Goal: Information Seeking & Learning: Understand process/instructions

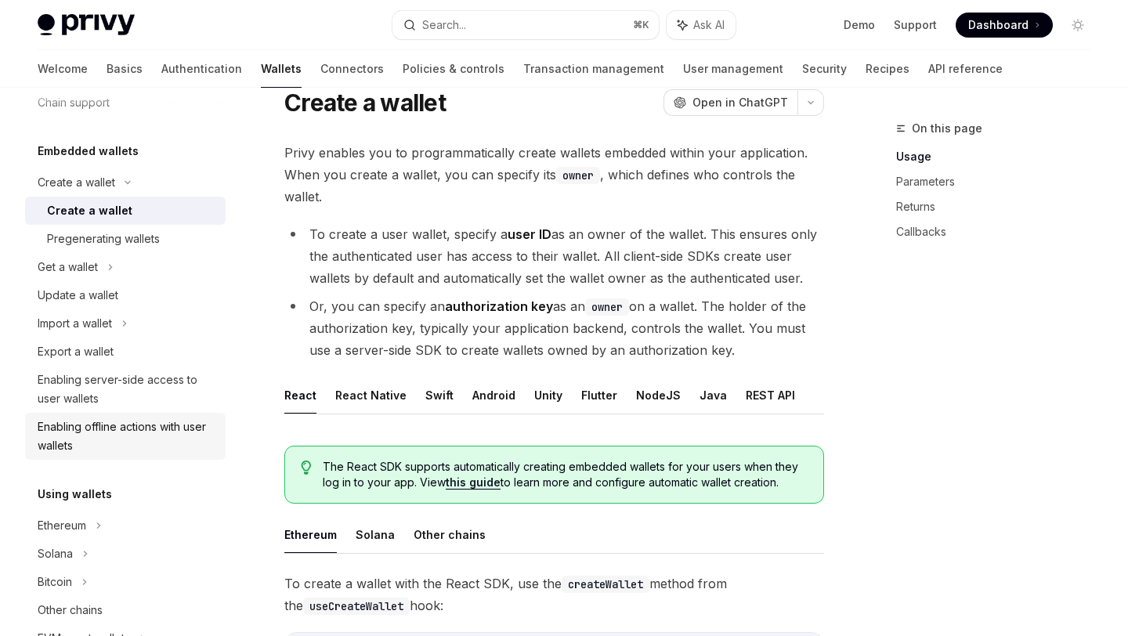
scroll to position [61, 0]
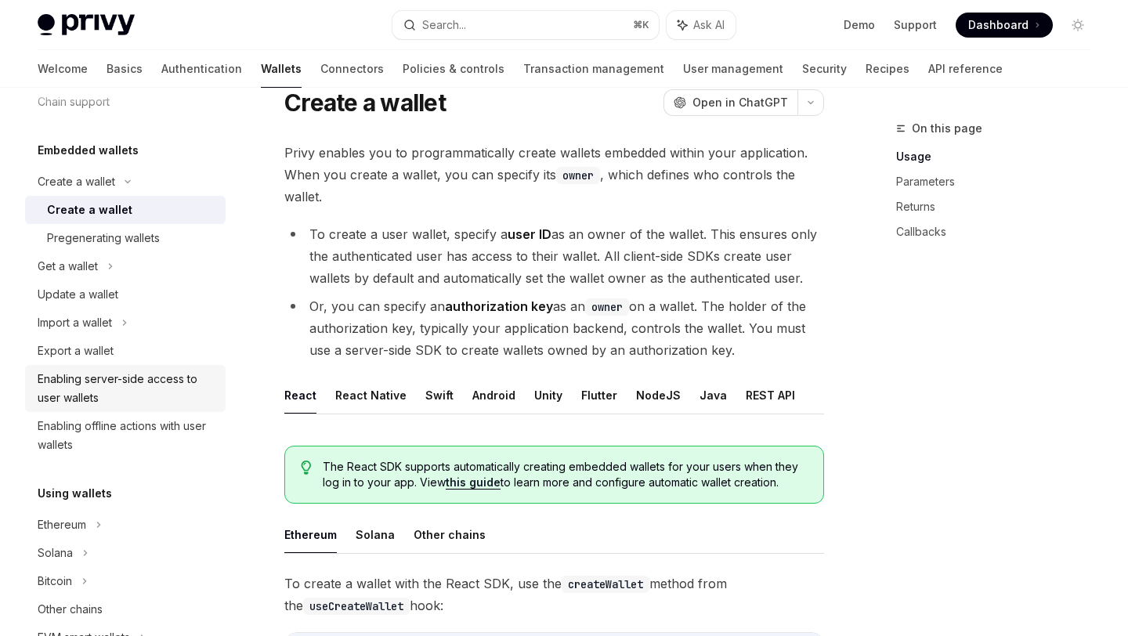
click at [125, 409] on link "Enabling server-side access to user wallets" at bounding box center [125, 388] width 200 height 47
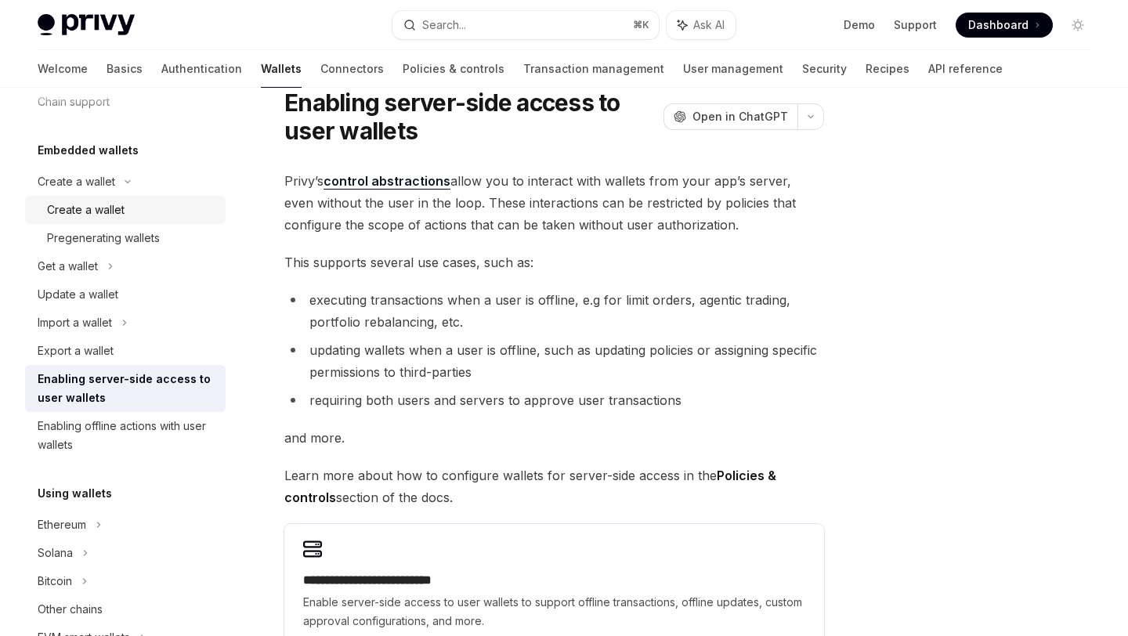
click at [114, 204] on div "Create a wallet" at bounding box center [86, 209] width 78 height 19
type textarea "*"
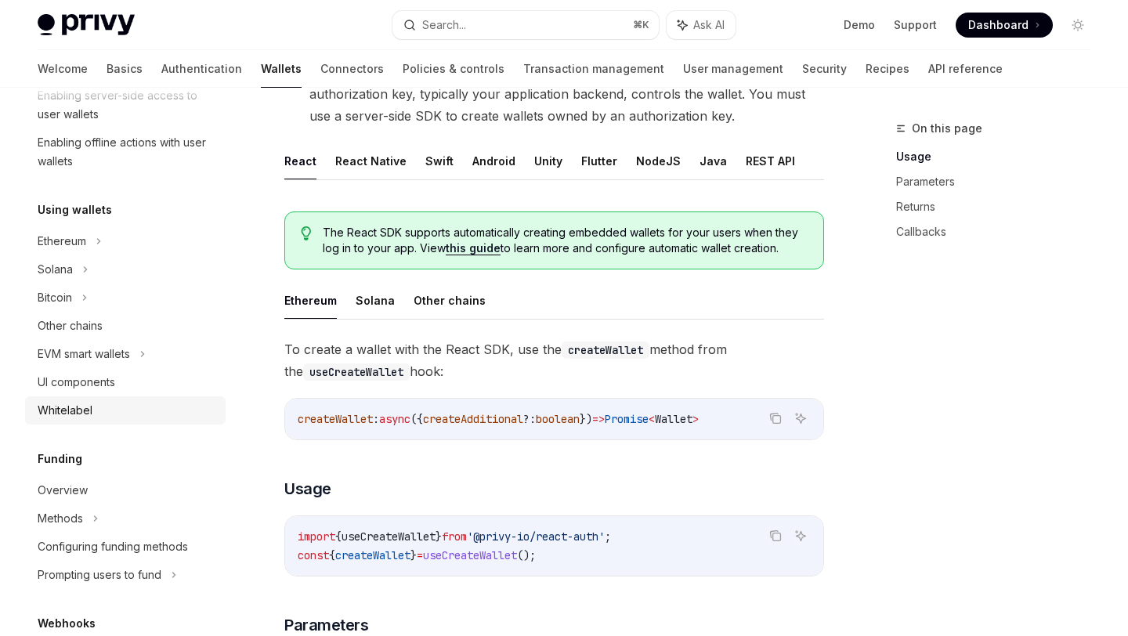
scroll to position [208, 0]
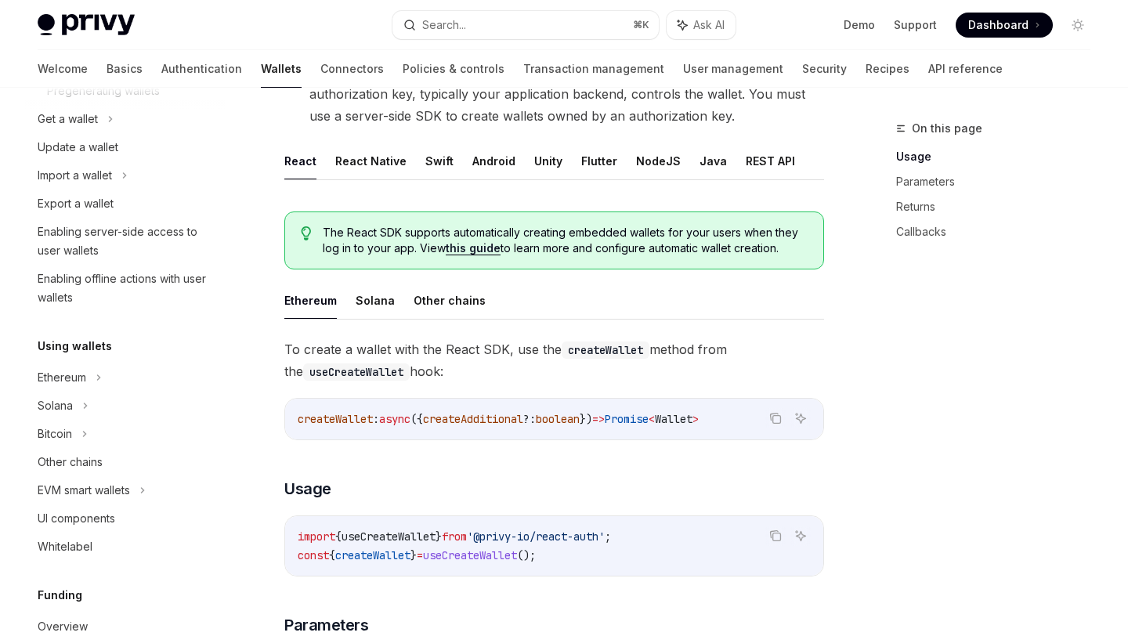
click at [536, 8] on div "Privy Docs home page Search... ⌘ K Ask AI Demo Support Dashboard Dashboard Sear…" at bounding box center [564, 25] width 1053 height 50
click at [536, 24] on button "Search... ⌘ K" at bounding box center [524, 25] width 265 height 28
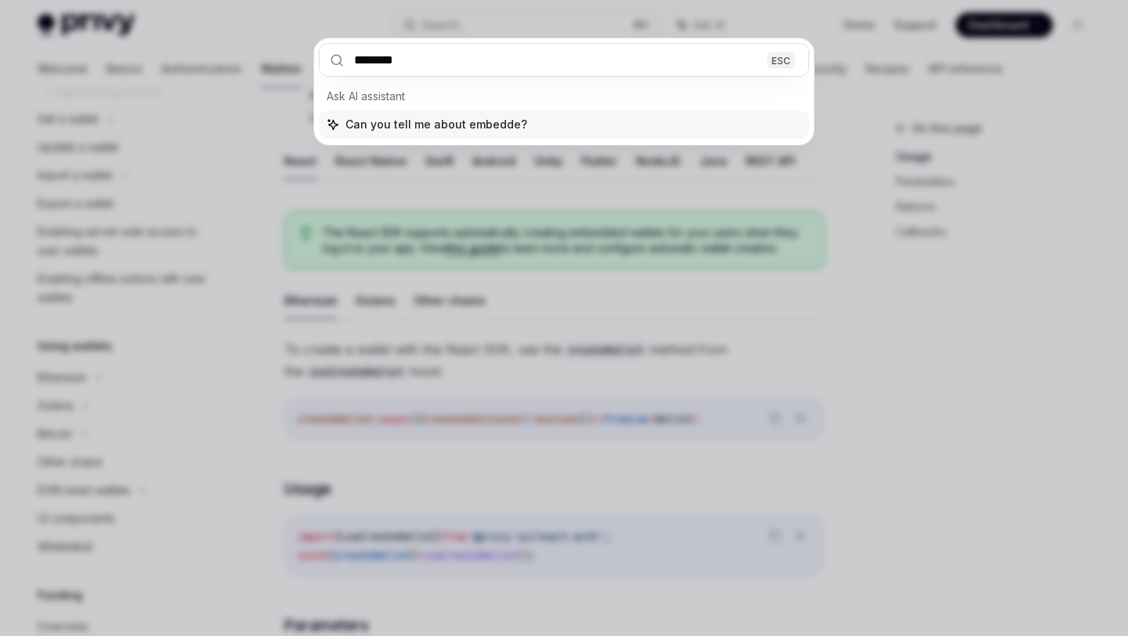
type input "********"
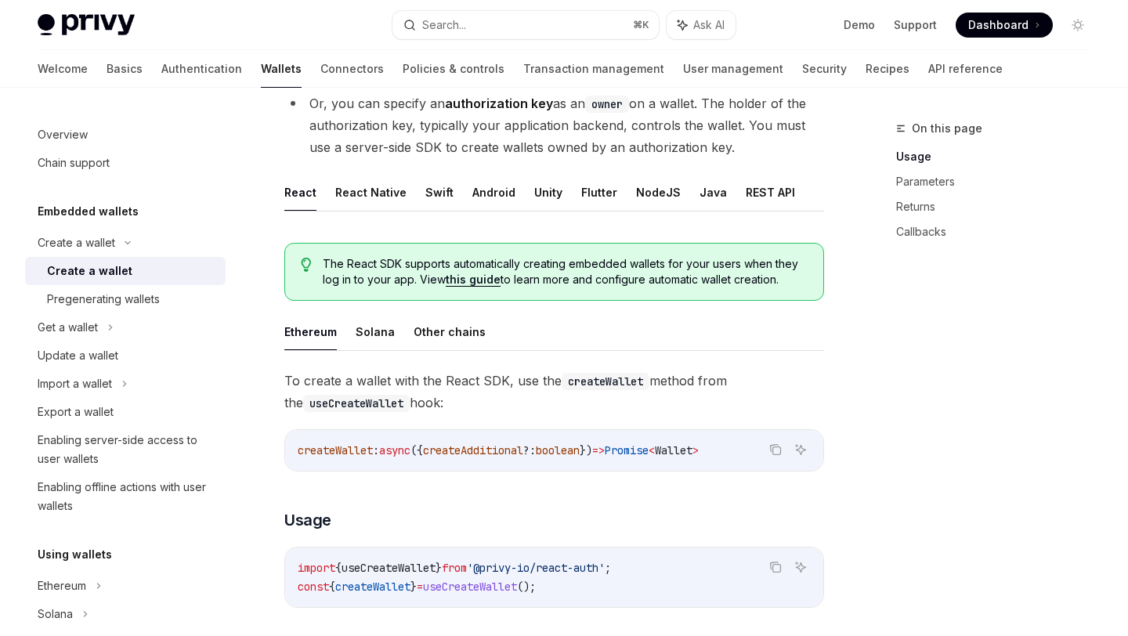
scroll to position [290, 0]
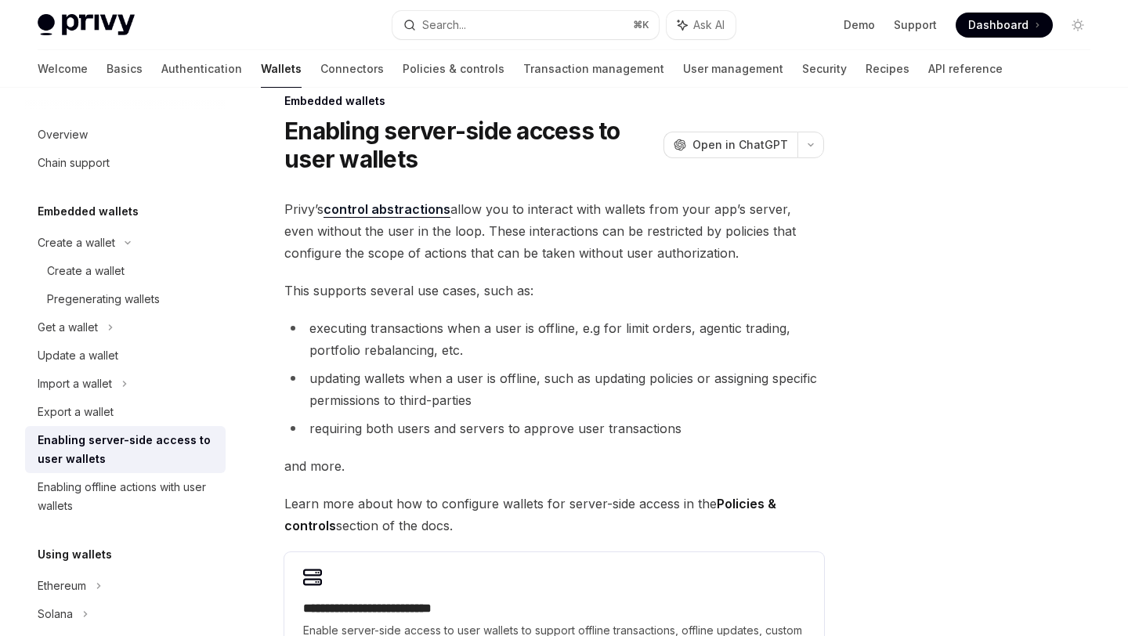
scroll to position [25, 0]
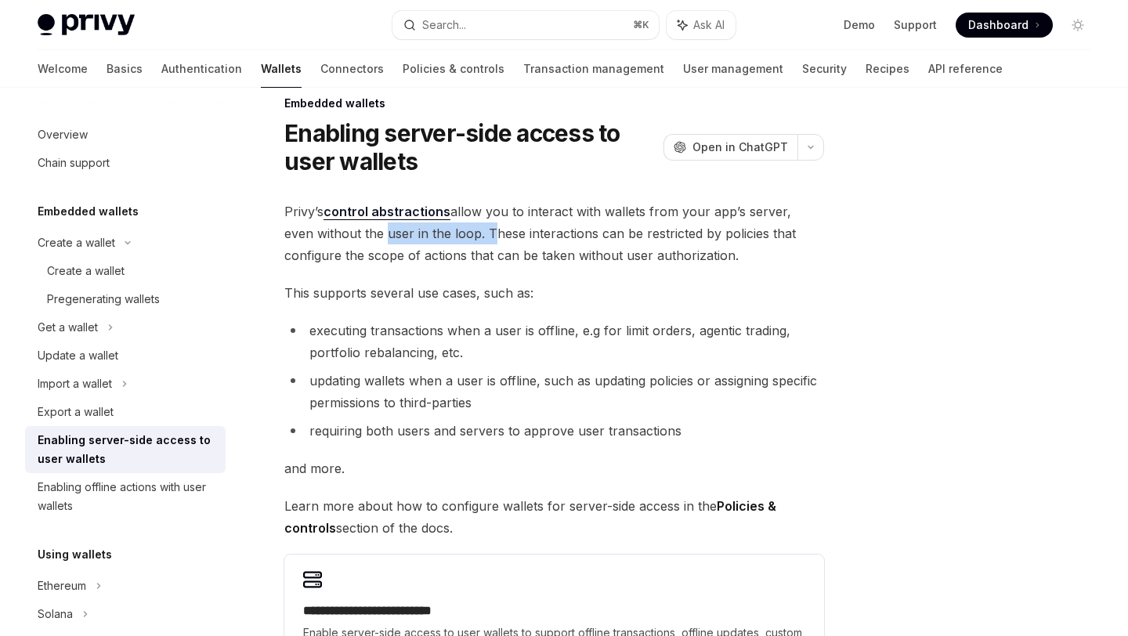
drag, startPoint x: 348, startPoint y: 237, endPoint x: 455, endPoint y: 237, distance: 107.3
click at [455, 237] on span "Privy’s control abstractions allow you to interact with wallets from your app’s…" at bounding box center [554, 233] width 540 height 66
click at [580, 237] on span "Privy’s control abstractions allow you to interact with wallets from your app’s…" at bounding box center [554, 233] width 540 height 66
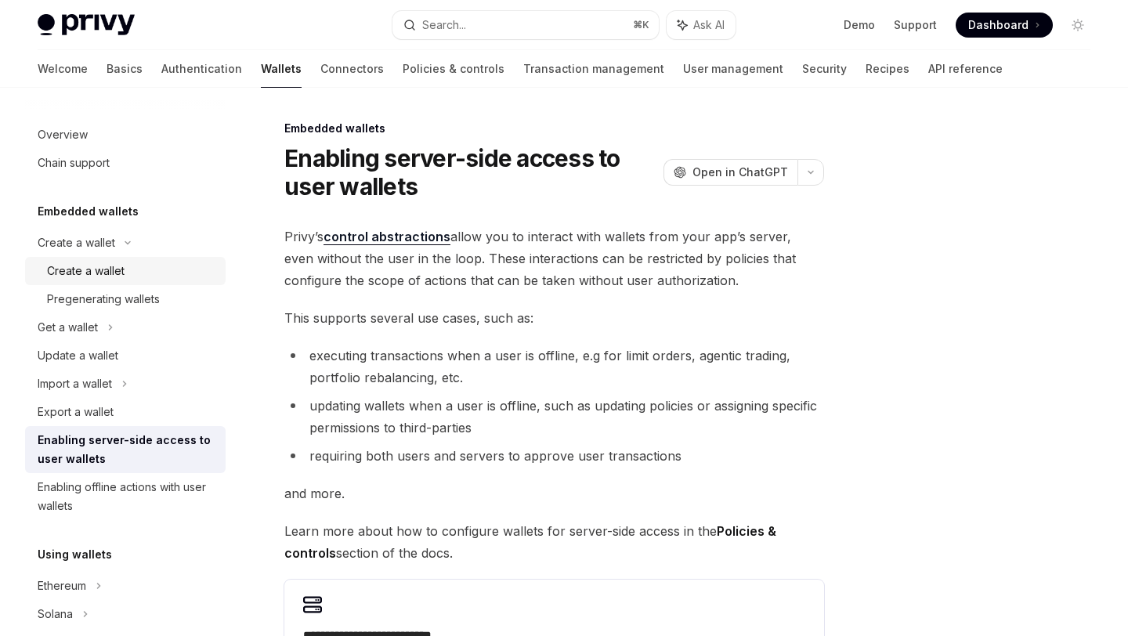
click at [110, 269] on div "Create a wallet" at bounding box center [86, 271] width 78 height 19
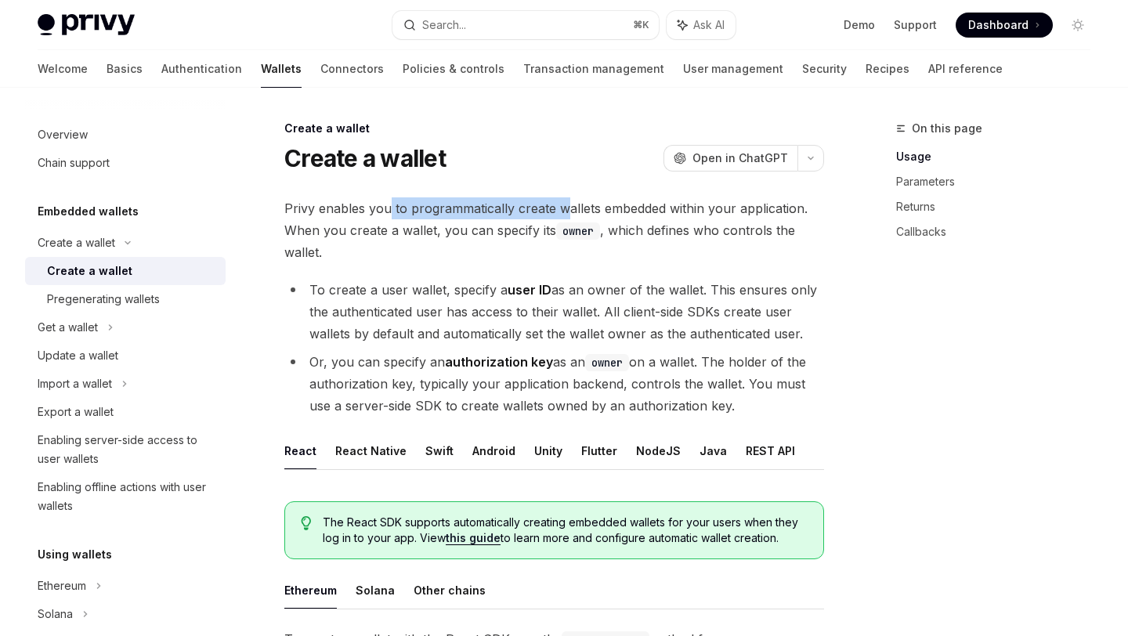
drag, startPoint x: 387, startPoint y: 212, endPoint x: 569, endPoint y: 215, distance: 181.7
click at [569, 215] on span "Privy enables you to programmatically create wallets embedded within your appli…" at bounding box center [554, 230] width 540 height 66
click at [672, 215] on span "Privy enables you to programmatically create wallets embedded within your appli…" at bounding box center [554, 230] width 540 height 66
drag, startPoint x: 666, startPoint y: 215, endPoint x: 614, endPoint y: 216, distance: 51.7
click at [614, 216] on span "Privy enables you to programmatically create wallets embedded within your appli…" at bounding box center [554, 230] width 540 height 66
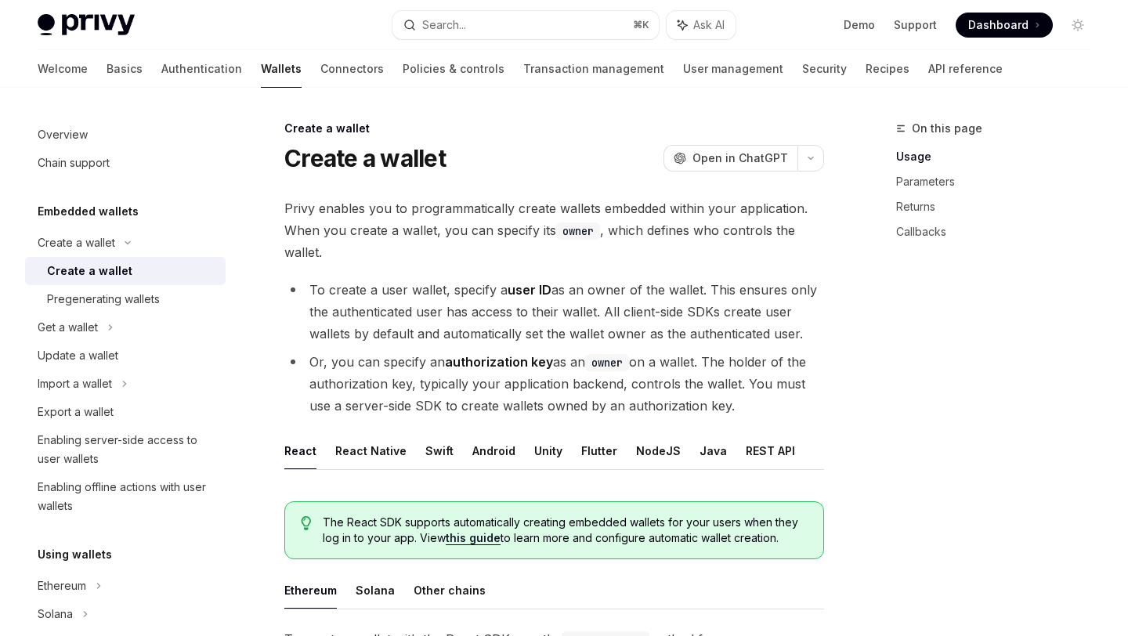
click at [705, 217] on span "Privy enables you to programmatically create wallets embedded within your appli…" at bounding box center [554, 230] width 540 height 66
click at [369, 469] on ul "React React Native Swift Android Unity Flutter NodeJS Java REST API" at bounding box center [554, 451] width 540 height 38
click at [369, 460] on button "React Native" at bounding box center [370, 450] width 71 height 37
type textarea "*"
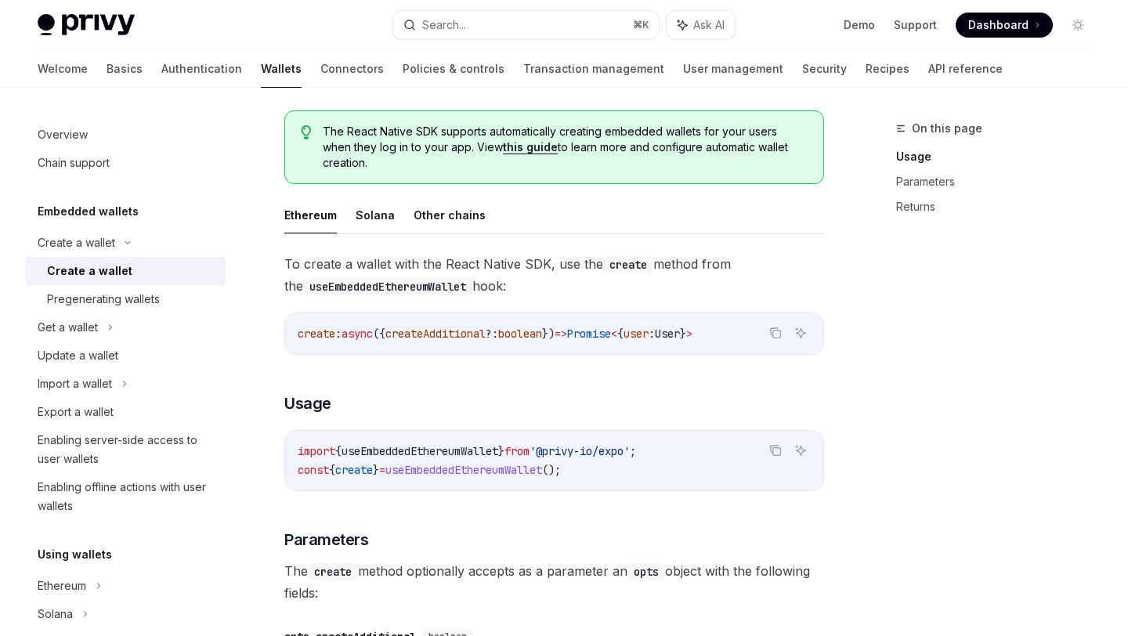
scroll to position [381, 0]
